Goal: Complete application form

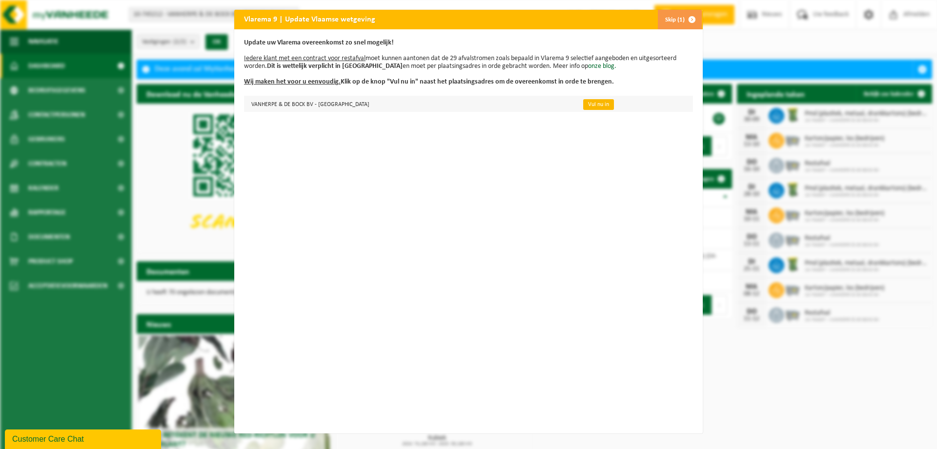
click at [583, 102] on link "Vul nu in" at bounding box center [598, 104] width 31 height 11
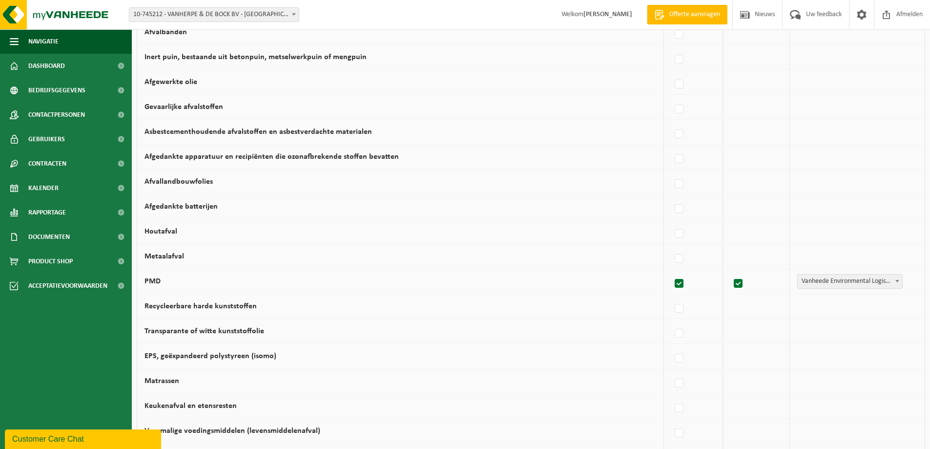
scroll to position [342, 0]
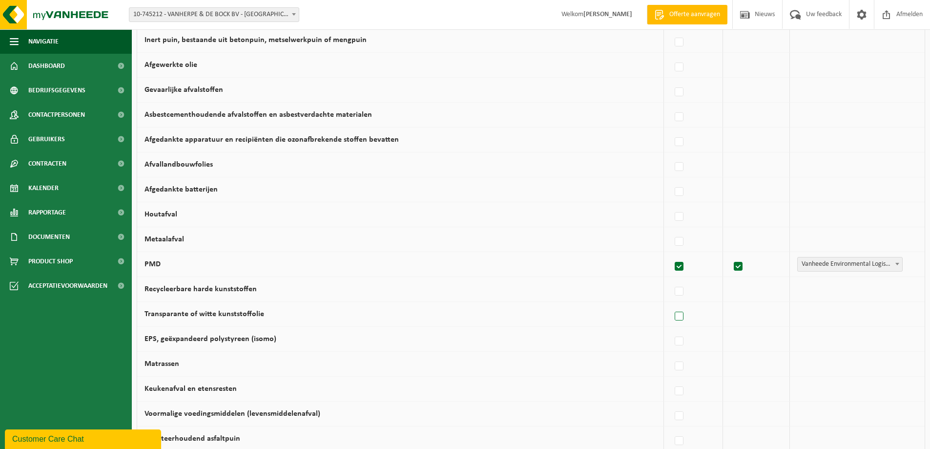
click at [682, 318] on label at bounding box center [680, 316] width 14 height 15
click at [671, 304] on input "Transparante of witte kunststoffolie" at bounding box center [671, 304] width 0 height 0
checkbox input "true"
click at [673, 339] on label at bounding box center [677, 341] width 14 height 15
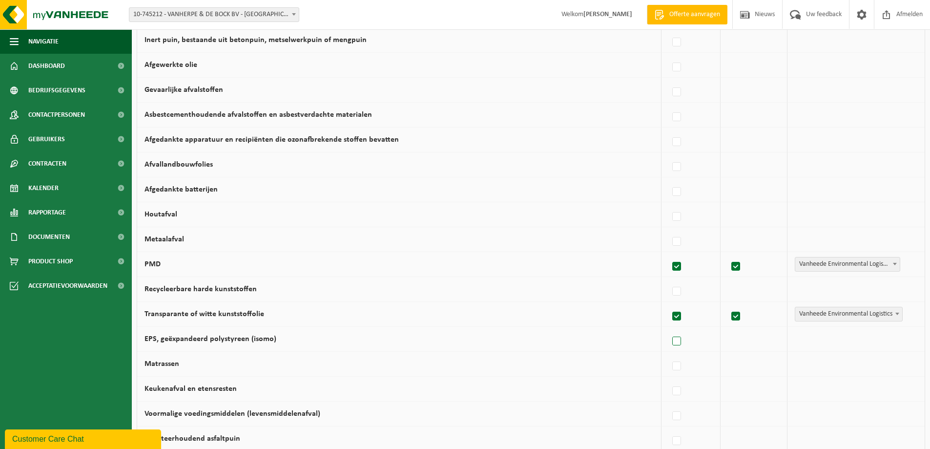
click at [669, 329] on input "EPS, geëxpandeerd polystyreen (isomo)" at bounding box center [668, 328] width 0 height 0
checkbox input "true"
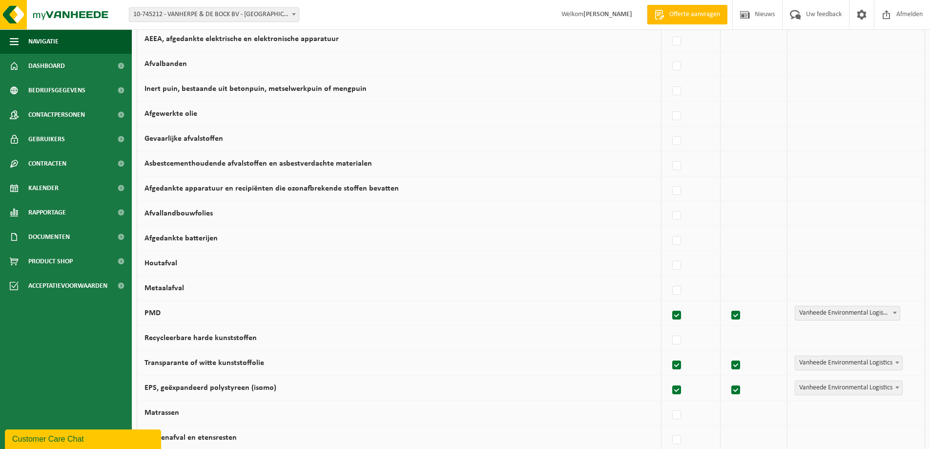
scroll to position [564, 0]
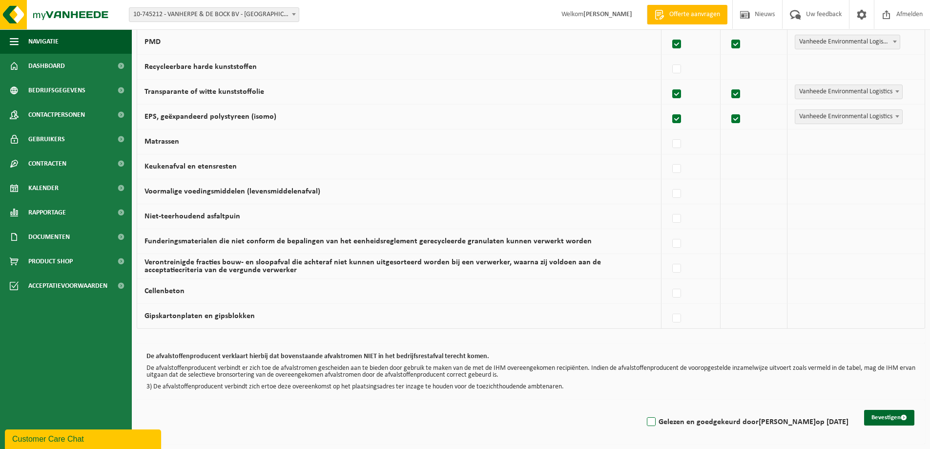
click at [645, 420] on label "Gelezen en goedgekeurd door THOMAS DE BOCK op 30/09/25" at bounding box center [747, 421] width 204 height 15
click at [643, 409] on input "Gelezen en goedgekeurd door THOMAS DE BOCK op 30/09/25" at bounding box center [643, 409] width 0 height 0
checkbox input "true"
click at [879, 419] on button "Bevestigen" at bounding box center [889, 417] width 50 height 16
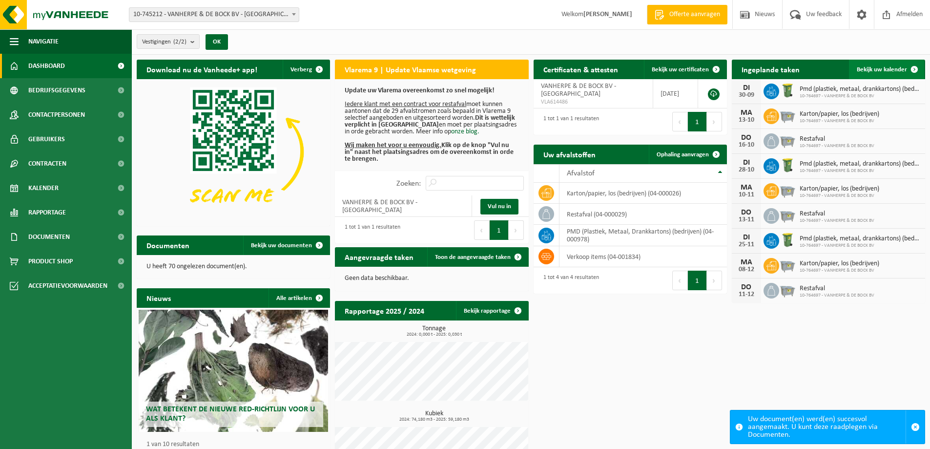
click at [890, 67] on span "Bekijk uw kalender" at bounding box center [882, 69] width 50 height 6
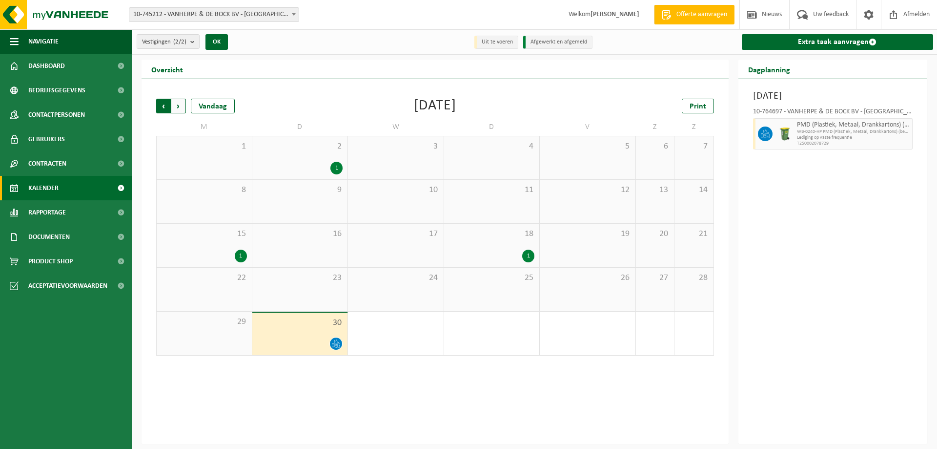
click at [174, 104] on span "Volgende" at bounding box center [178, 106] width 15 height 15
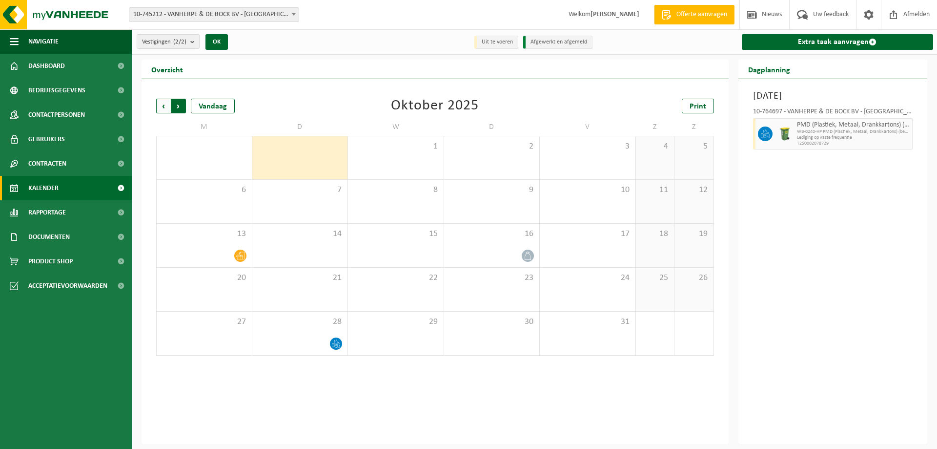
click at [164, 105] on span "Vorige" at bounding box center [163, 106] width 15 height 15
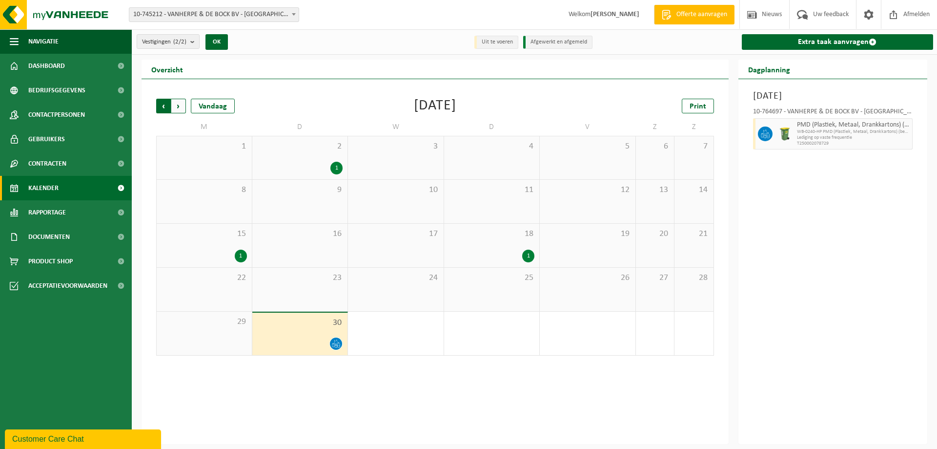
click at [177, 105] on span "Volgende" at bounding box center [178, 106] width 15 height 15
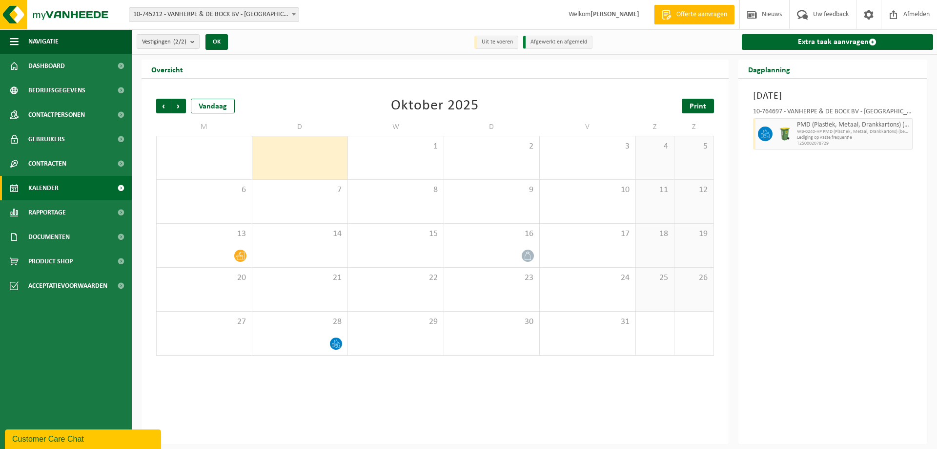
click at [700, 105] on span "Print" at bounding box center [698, 106] width 17 height 8
click at [175, 106] on span "Volgende" at bounding box center [178, 106] width 15 height 15
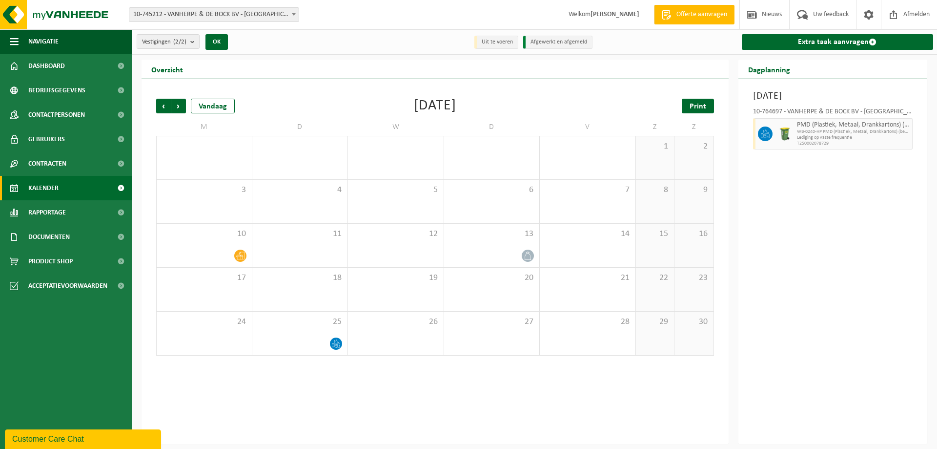
click at [705, 107] on span "Print" at bounding box center [698, 106] width 17 height 8
click at [178, 107] on span "Volgende" at bounding box center [178, 106] width 15 height 15
click at [691, 104] on span "Print" at bounding box center [698, 106] width 17 height 8
